Goal: Task Accomplishment & Management: Use online tool/utility

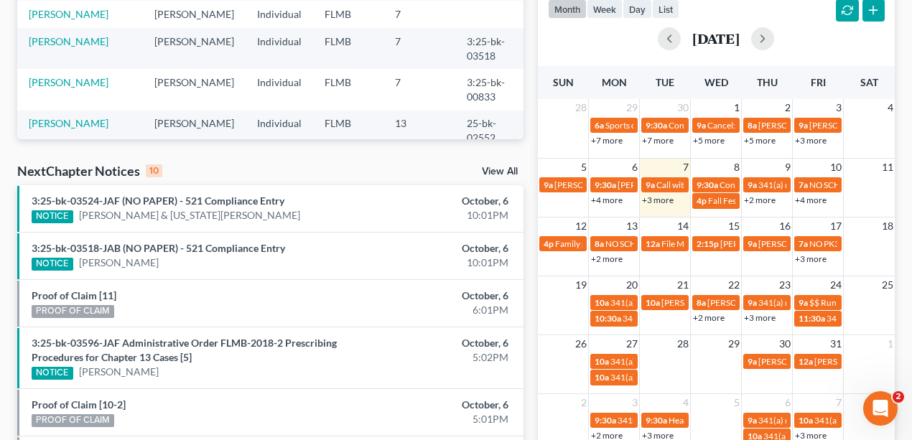
click at [655, 199] on link "+3 more" at bounding box center [658, 200] width 32 height 11
click at [812, 49] on div "[DATE]" at bounding box center [717, 38] width 338 height 23
click at [657, 201] on link "+3 more" at bounding box center [658, 200] width 32 height 11
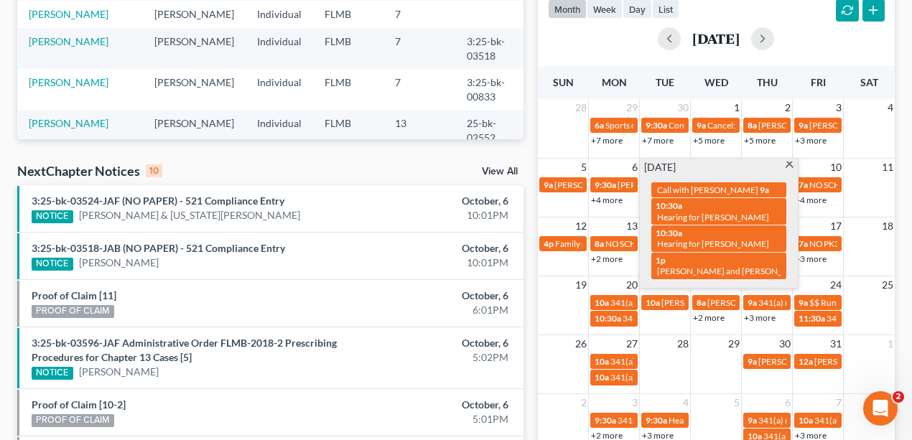
click at [814, 52] on div "[DATE]" at bounding box center [717, 39] width 338 height 34
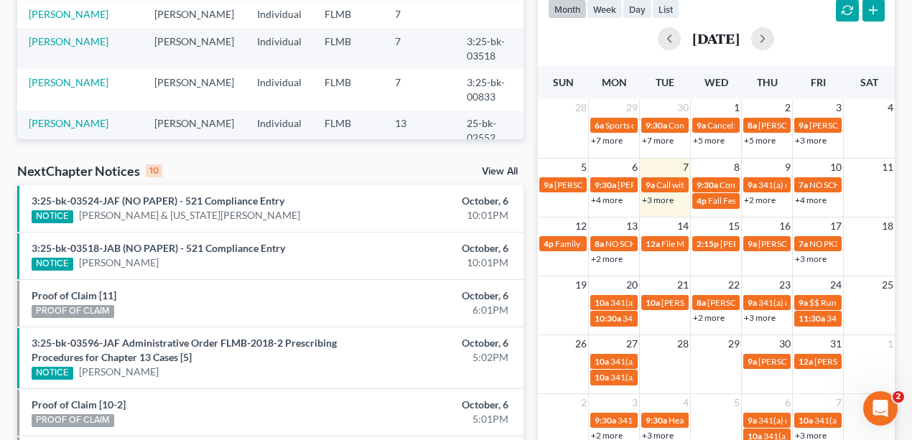
click at [813, 259] on link "+3 more" at bounding box center [811, 259] width 32 height 11
click at [767, 317] on link "+3 more" at bounding box center [760, 317] width 32 height 11
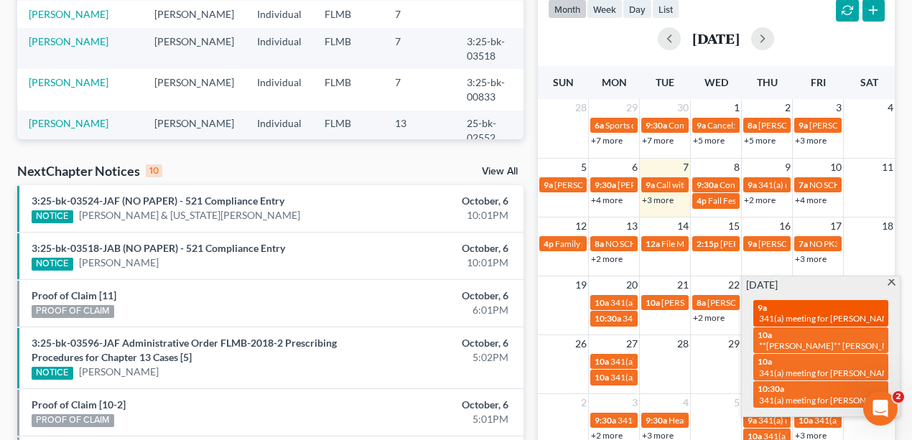
click at [798, 310] on div "9a 341(a) meeting for [PERSON_NAME]" at bounding box center [821, 313] width 126 height 22
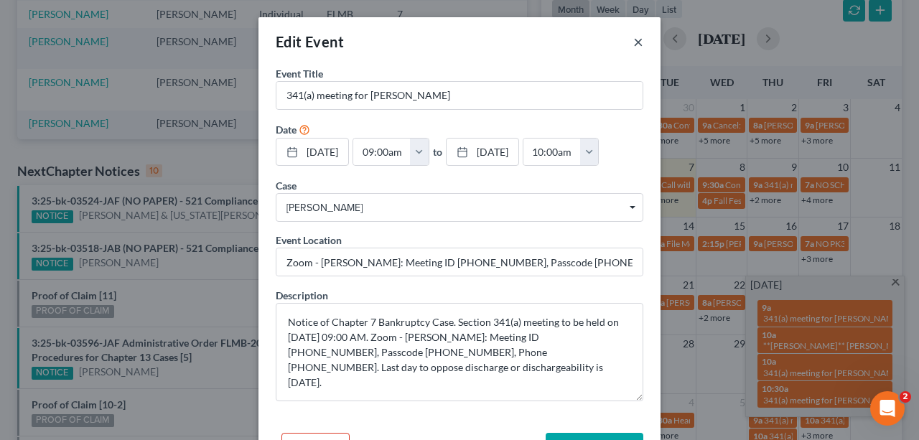
click at [636, 42] on button "×" at bounding box center [638, 41] width 10 height 17
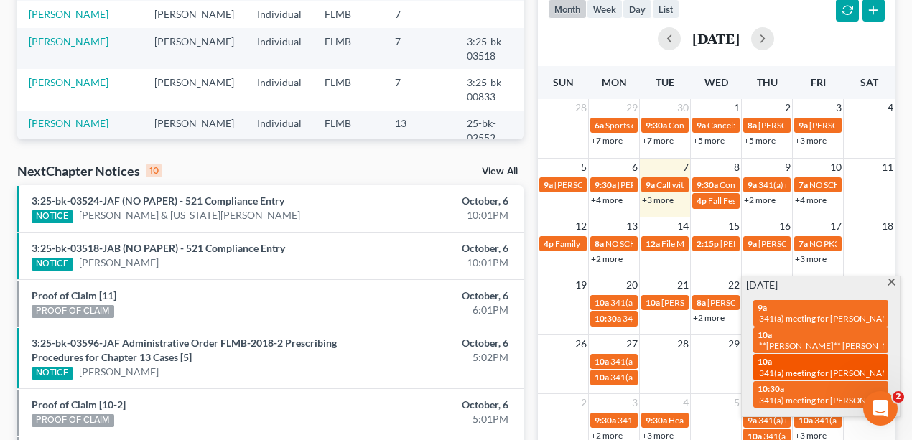
click at [797, 368] on span "341(a) meeting for [PERSON_NAME]" at bounding box center [828, 373] width 139 height 11
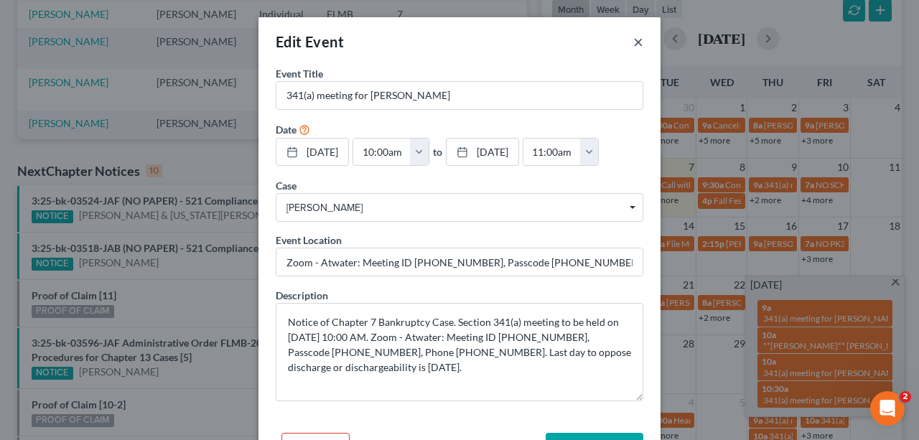
click at [636, 42] on button "×" at bounding box center [638, 41] width 10 height 17
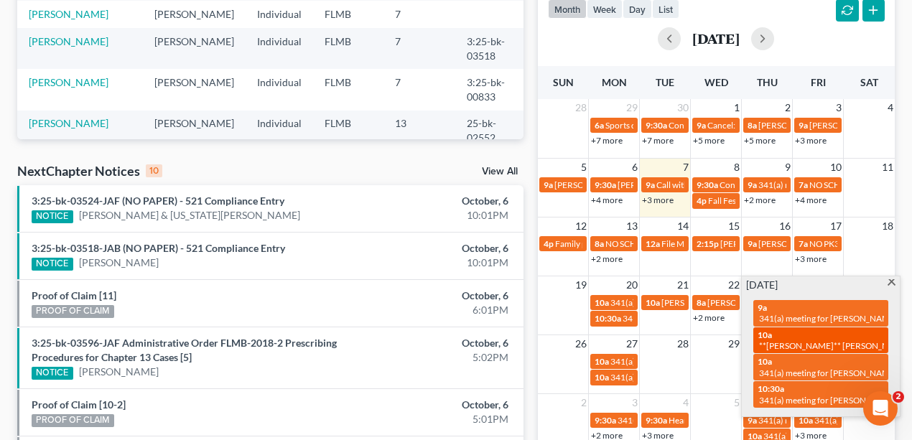
click at [822, 335] on div "10a **[PERSON_NAME]** [PERSON_NAME] - send reminder 341 meeting (text)" at bounding box center [821, 341] width 126 height 22
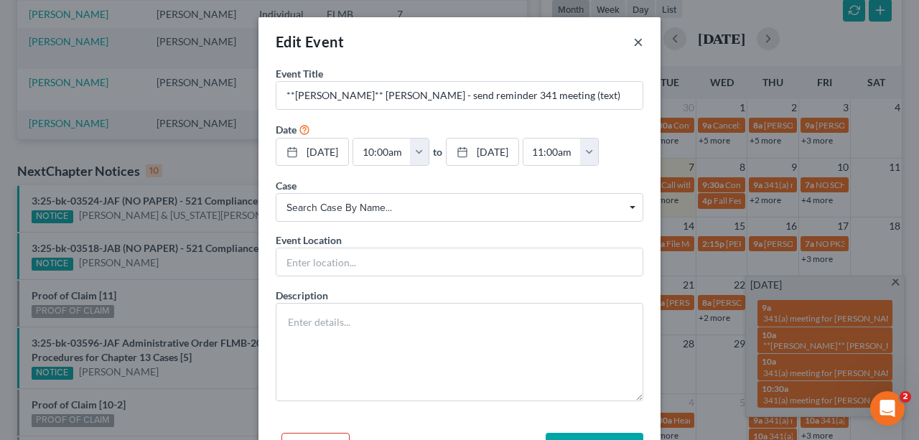
click at [638, 36] on button "×" at bounding box center [638, 41] width 10 height 17
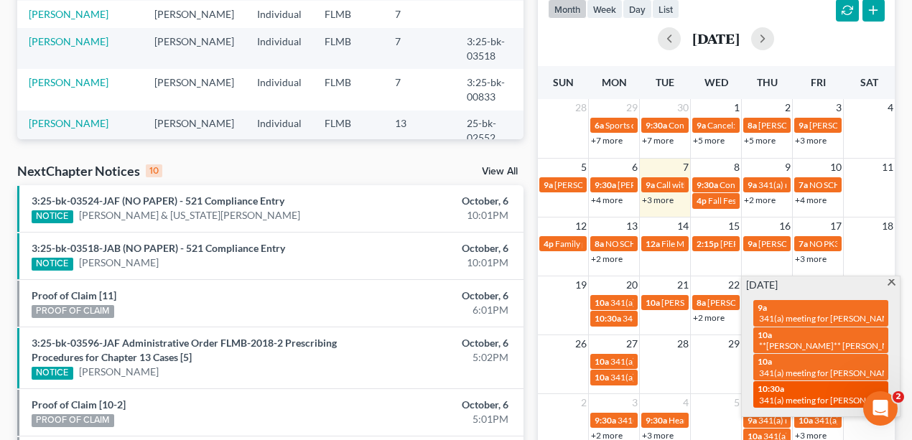
click at [824, 396] on span "341(a) meeting for [PERSON_NAME] & [PERSON_NAME]" at bounding box center [866, 400] width 215 height 11
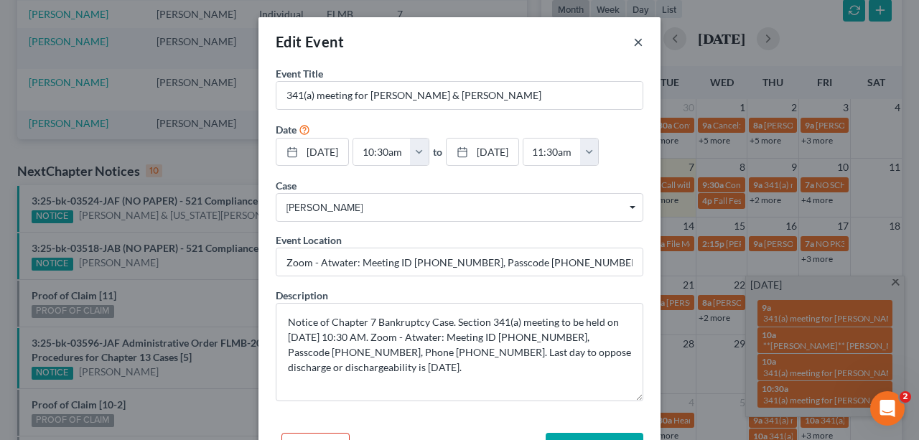
click at [637, 42] on button "×" at bounding box center [638, 41] width 10 height 17
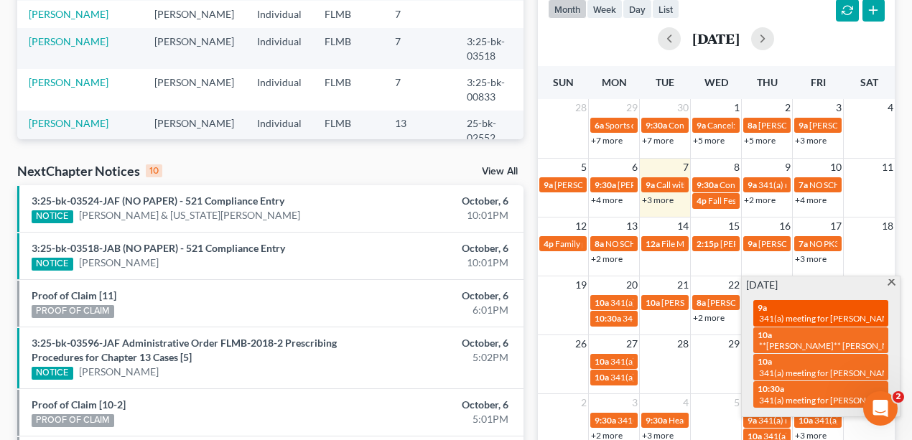
click at [853, 315] on span "341(a) meeting for [PERSON_NAME]" at bounding box center [828, 318] width 139 height 11
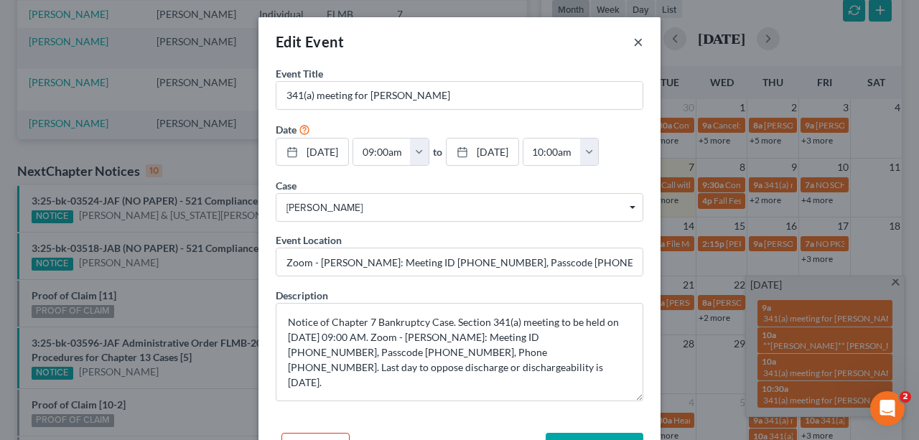
click at [633, 42] on button "×" at bounding box center [638, 41] width 10 height 17
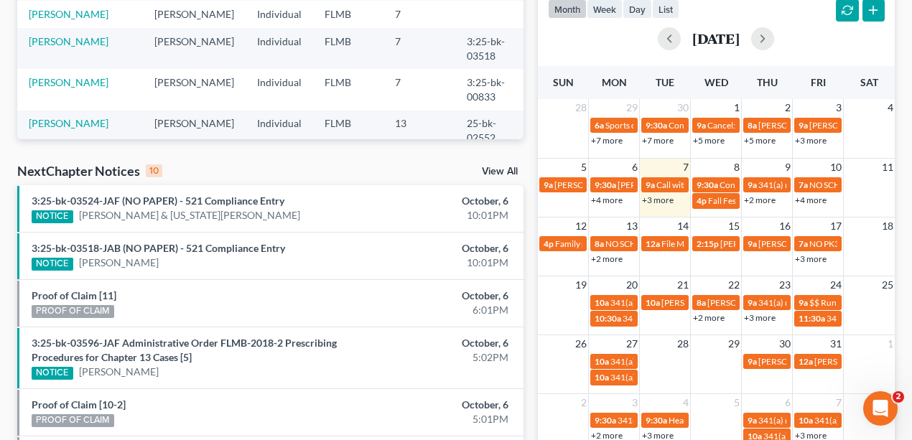
click at [843, 45] on div "[DATE]" at bounding box center [717, 38] width 338 height 23
click at [618, 256] on link "+2 more" at bounding box center [607, 259] width 32 height 11
click at [622, 198] on link "+4 more" at bounding box center [607, 200] width 32 height 11
click at [721, 181] on span "Confirmation hearing for [PERSON_NAME]" at bounding box center [801, 185] width 163 height 11
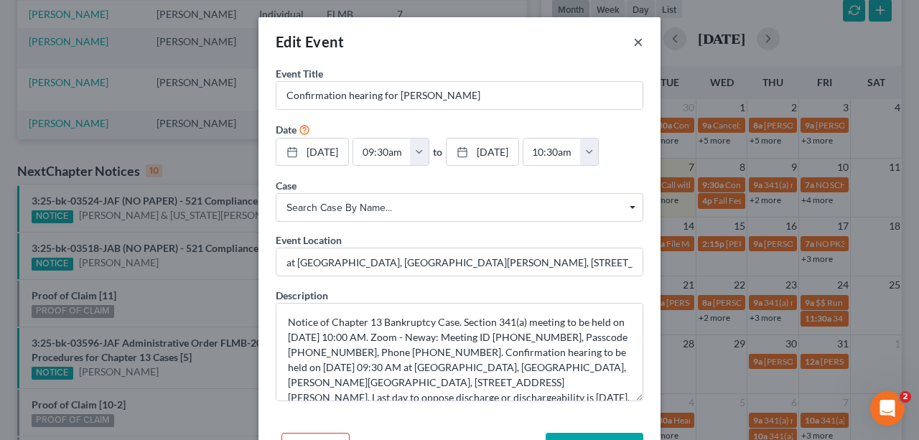
click at [635, 42] on button "×" at bounding box center [638, 41] width 10 height 17
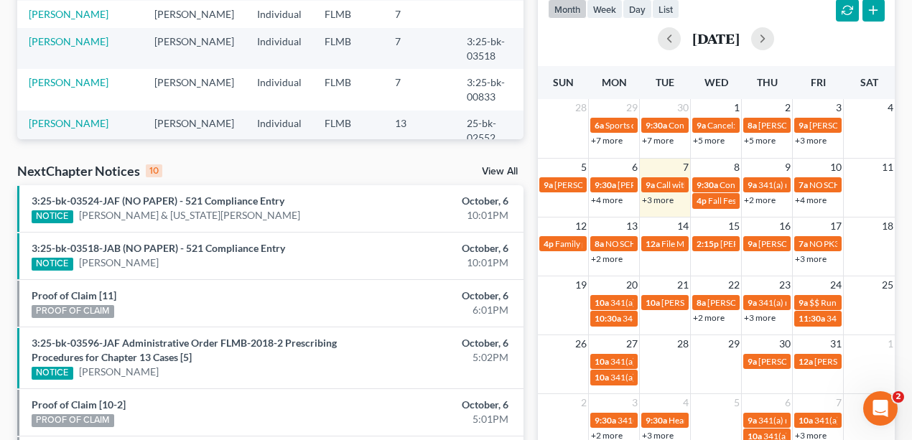
click at [761, 199] on link "+2 more" at bounding box center [760, 200] width 32 height 11
click at [811, 200] on link "+4 more" at bounding box center [811, 200] width 32 height 11
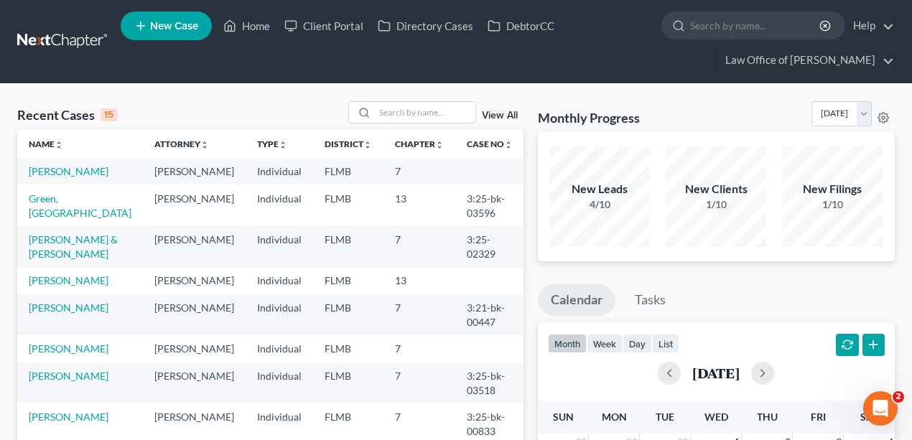
click at [273, 106] on div "Recent Cases 15 View All" at bounding box center [270, 115] width 506 height 28
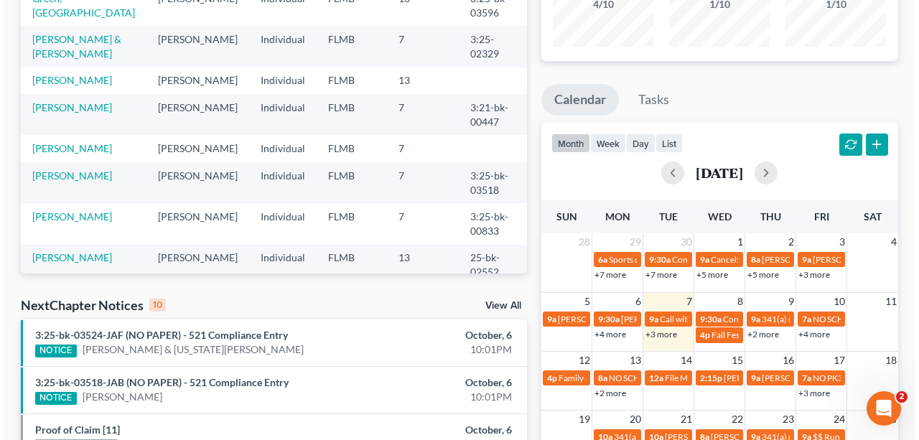
scroll to position [287, 0]
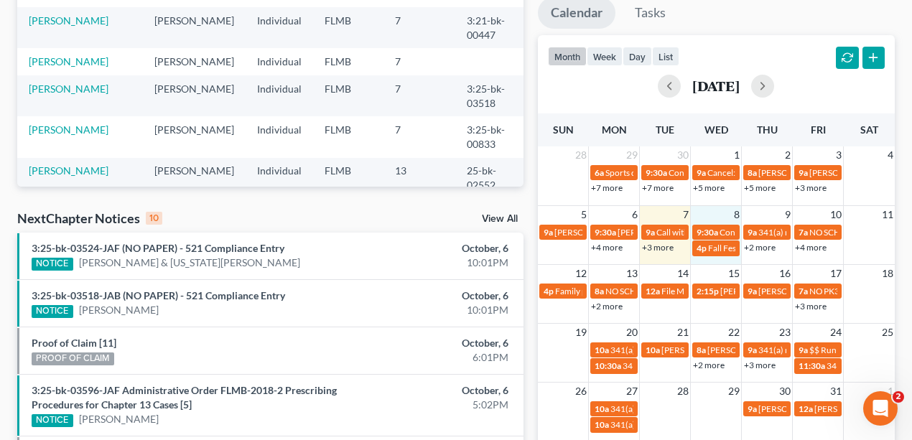
click at [725, 210] on td "8" at bounding box center [716, 214] width 51 height 18
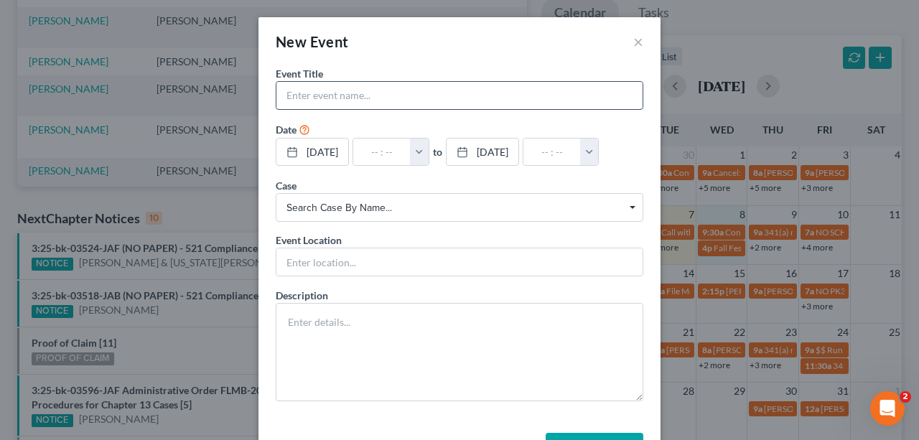
click at [473, 83] on input "text" at bounding box center [460, 95] width 366 height 27
type input "[PERSON_NAME] bringing egg rolls"
click at [429, 159] on button "button" at bounding box center [419, 152] width 19 height 27
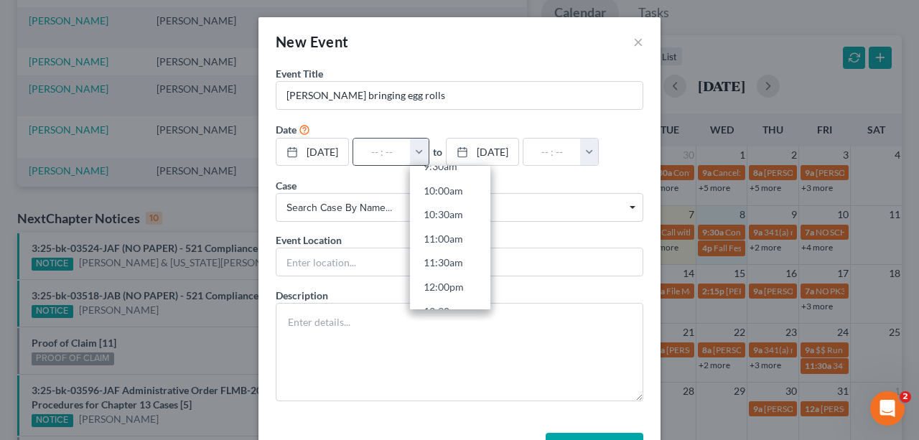
scroll to position [478, 0]
click at [463, 236] on link "11:00am" at bounding box center [450, 236] width 80 height 24
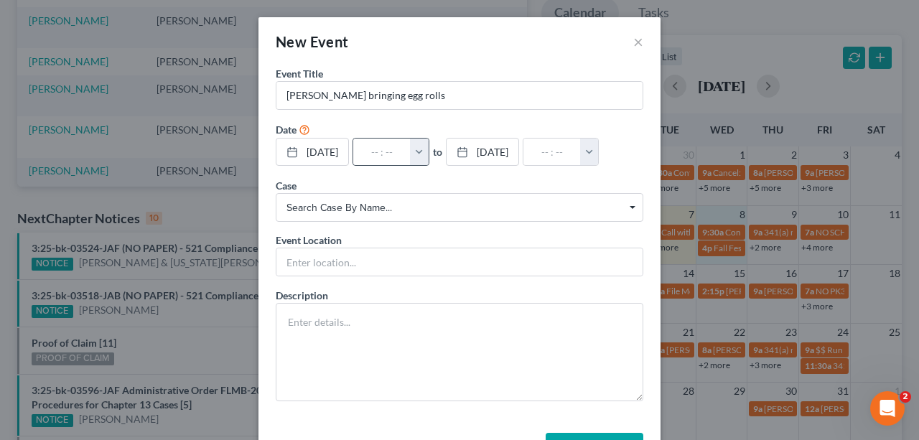
type input "11:00am"
type input "12:00pm"
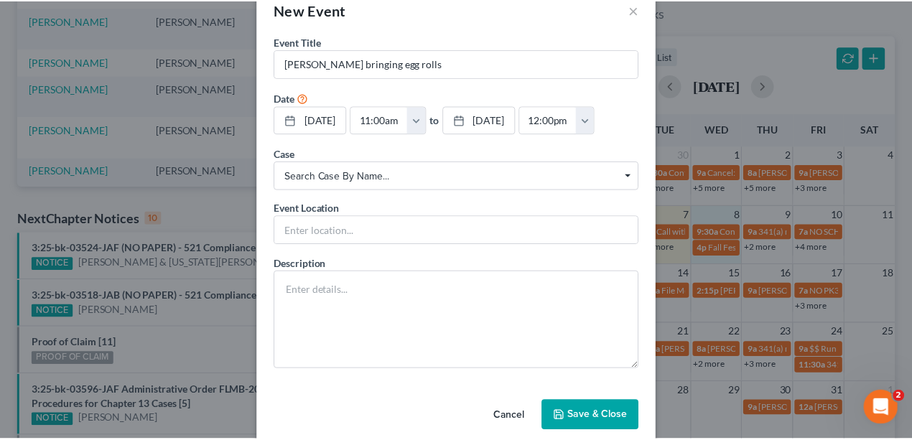
scroll to position [50, 0]
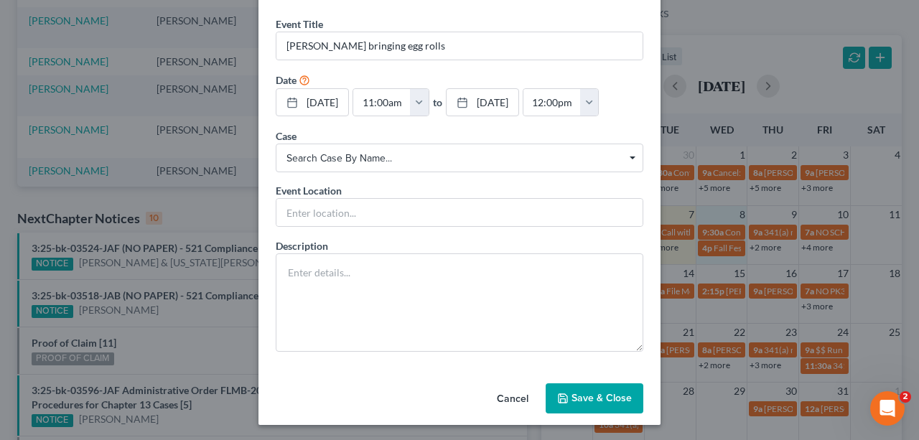
click at [603, 394] on button "Save & Close" at bounding box center [595, 399] width 98 height 30
